Goal: Information Seeking & Learning: Learn about a topic

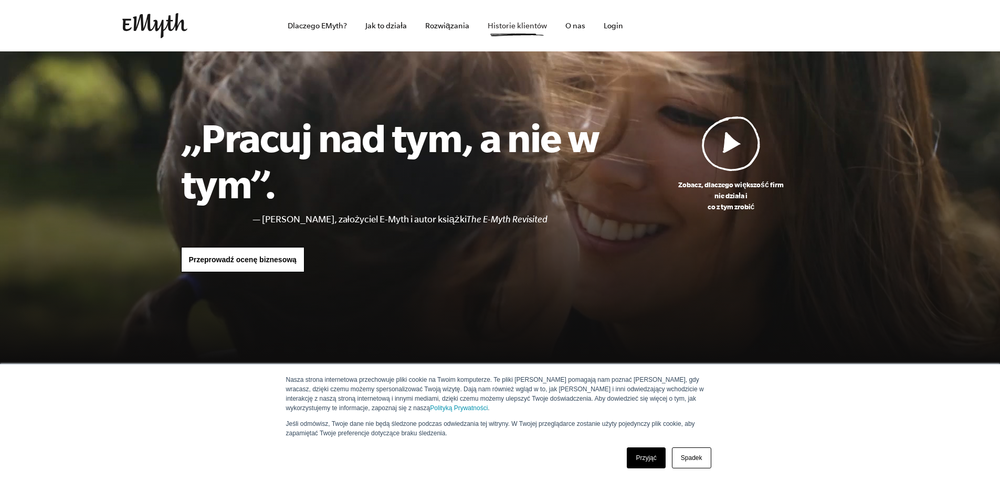
click at [525, 33] on link "Historie klientów" at bounding box center [517, 26] width 76 height 50
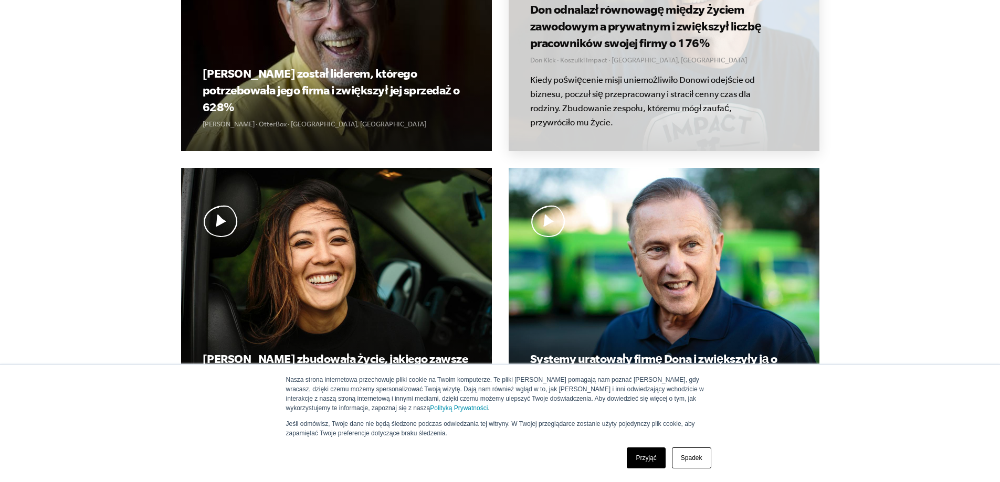
scroll to position [577, 0]
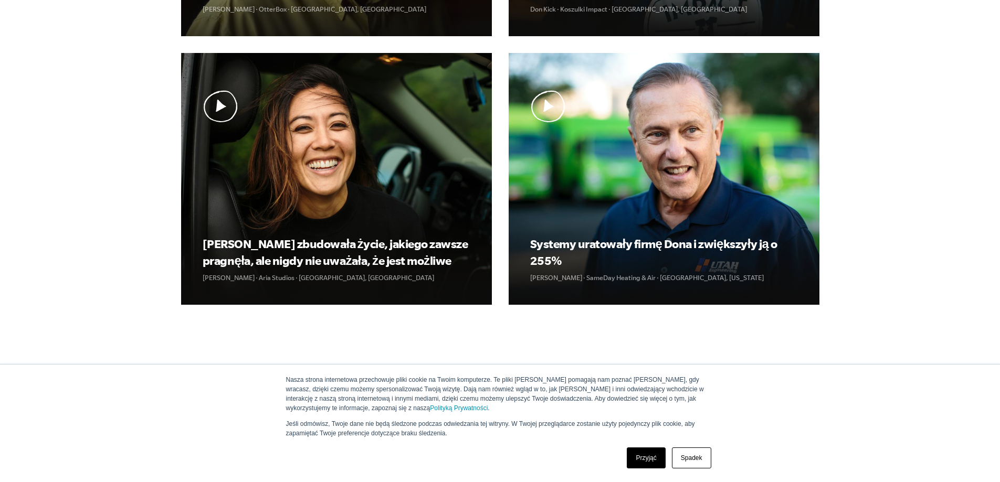
click at [657, 461] on link "Przyjąć" at bounding box center [646, 458] width 38 height 21
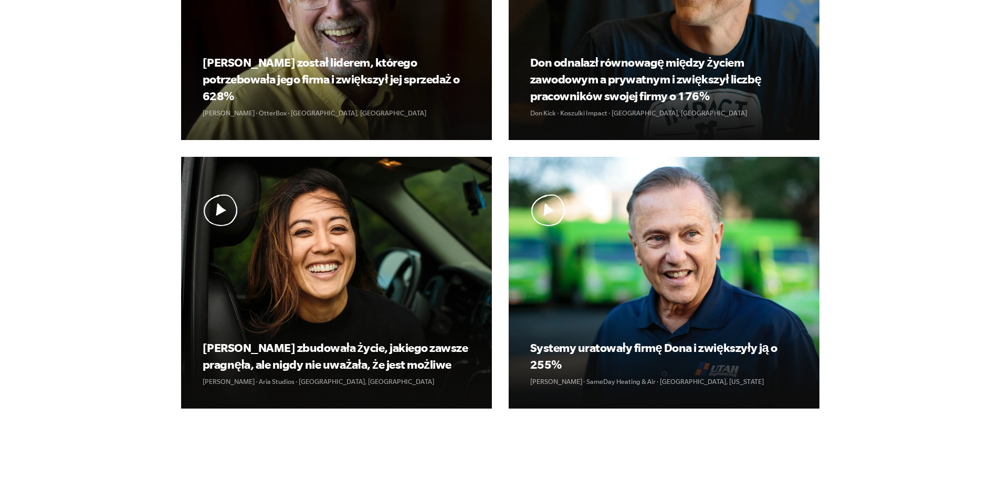
scroll to position [106, 0]
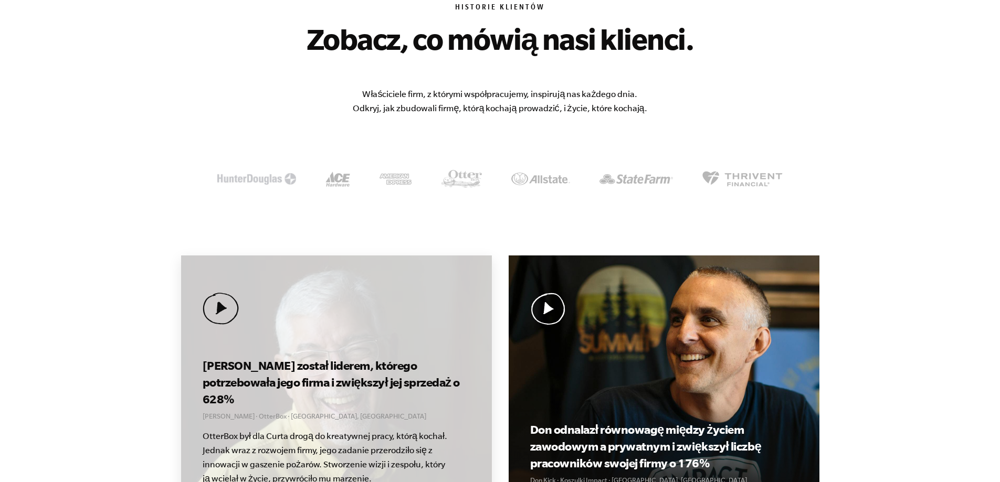
click at [228, 313] on img at bounding box center [221, 309] width 36 height 32
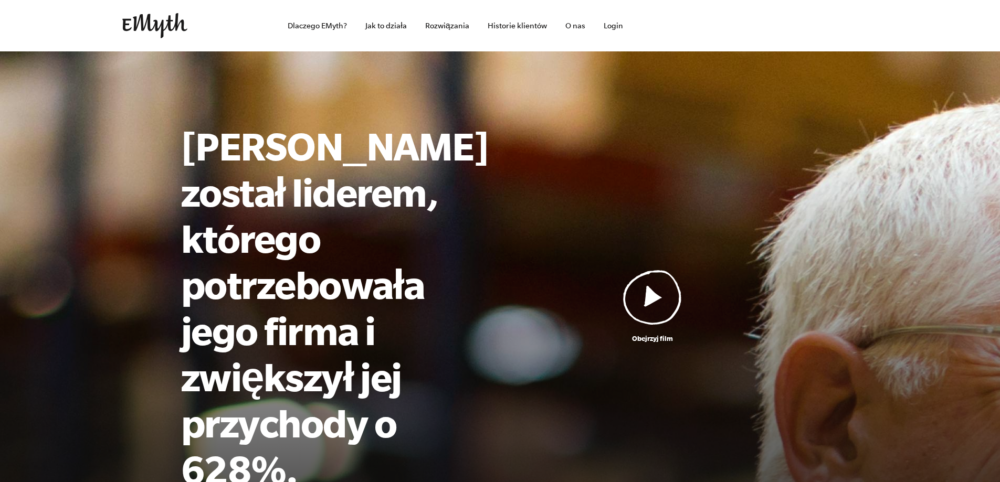
click at [668, 270] on img at bounding box center [652, 297] width 59 height 55
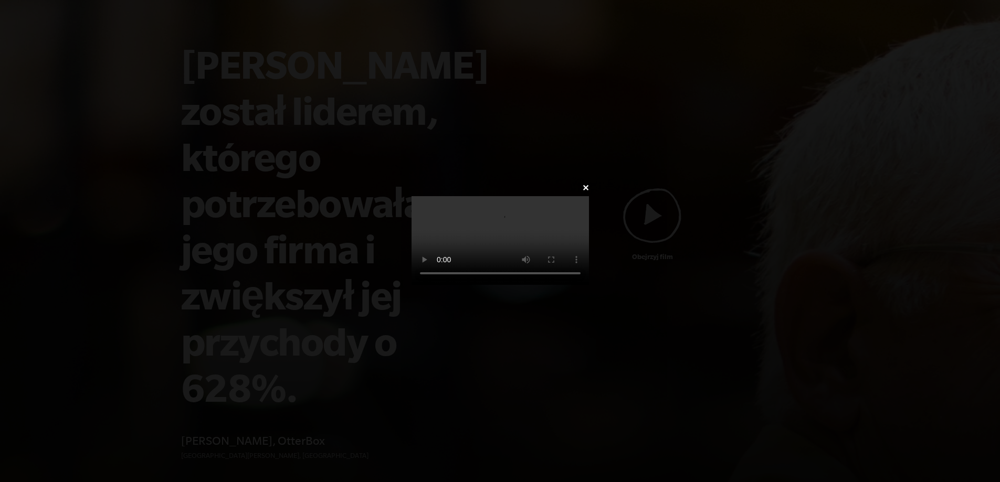
scroll to position [157, 0]
